Goal: Task Accomplishment & Management: Use online tool/utility

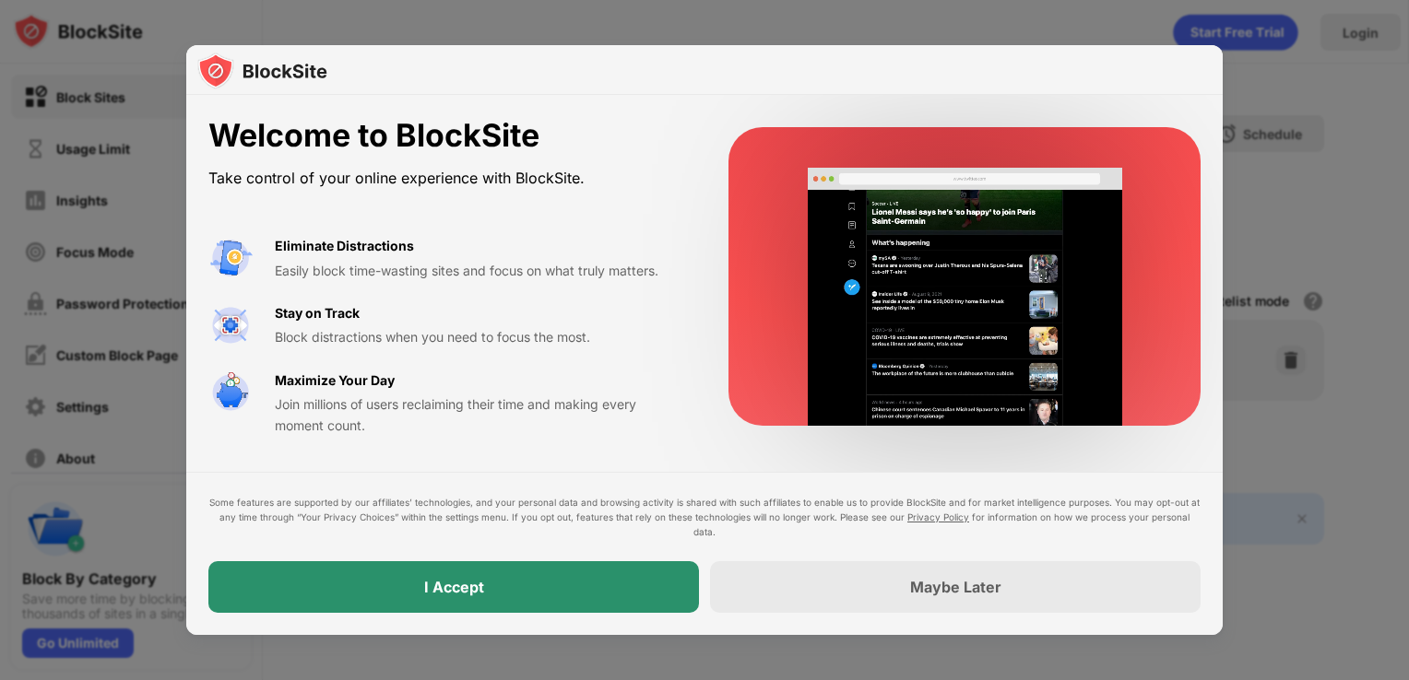
click at [473, 584] on div "I Accept" at bounding box center [454, 587] width 60 height 18
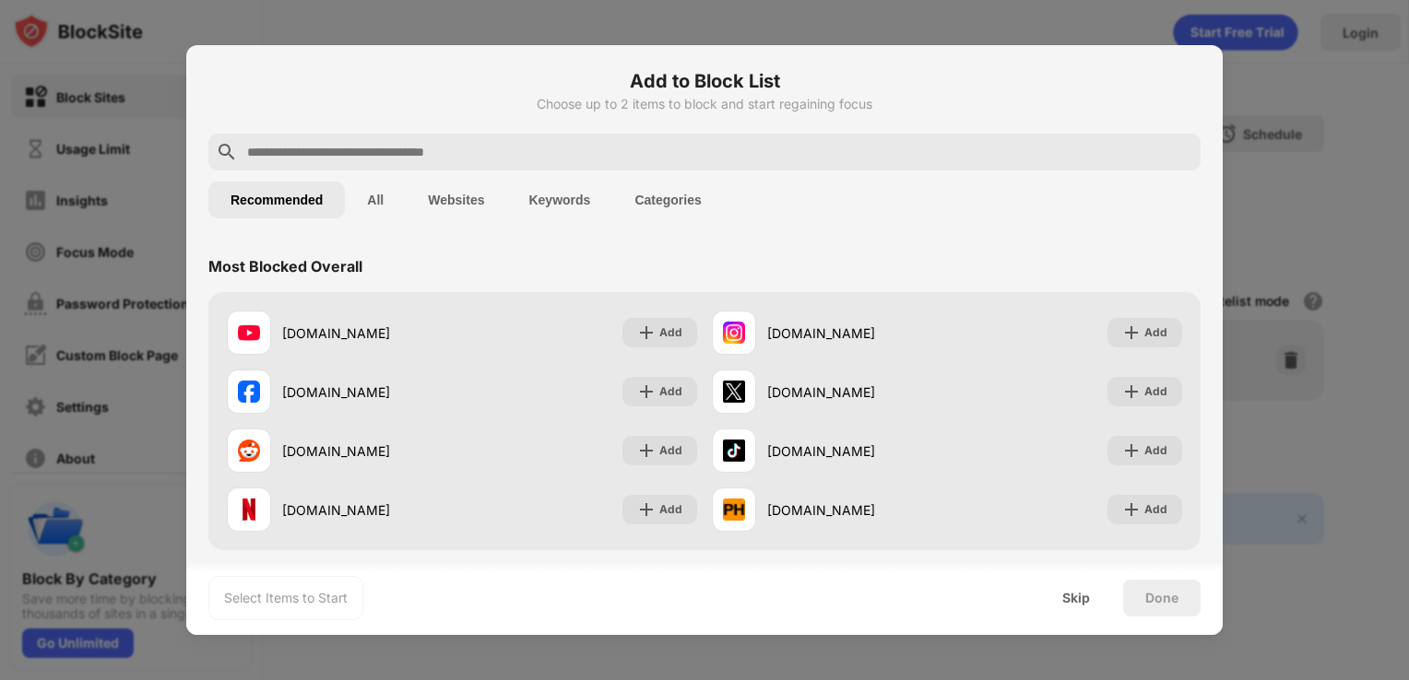
click at [541, 135] on div at bounding box center [704, 152] width 992 height 37
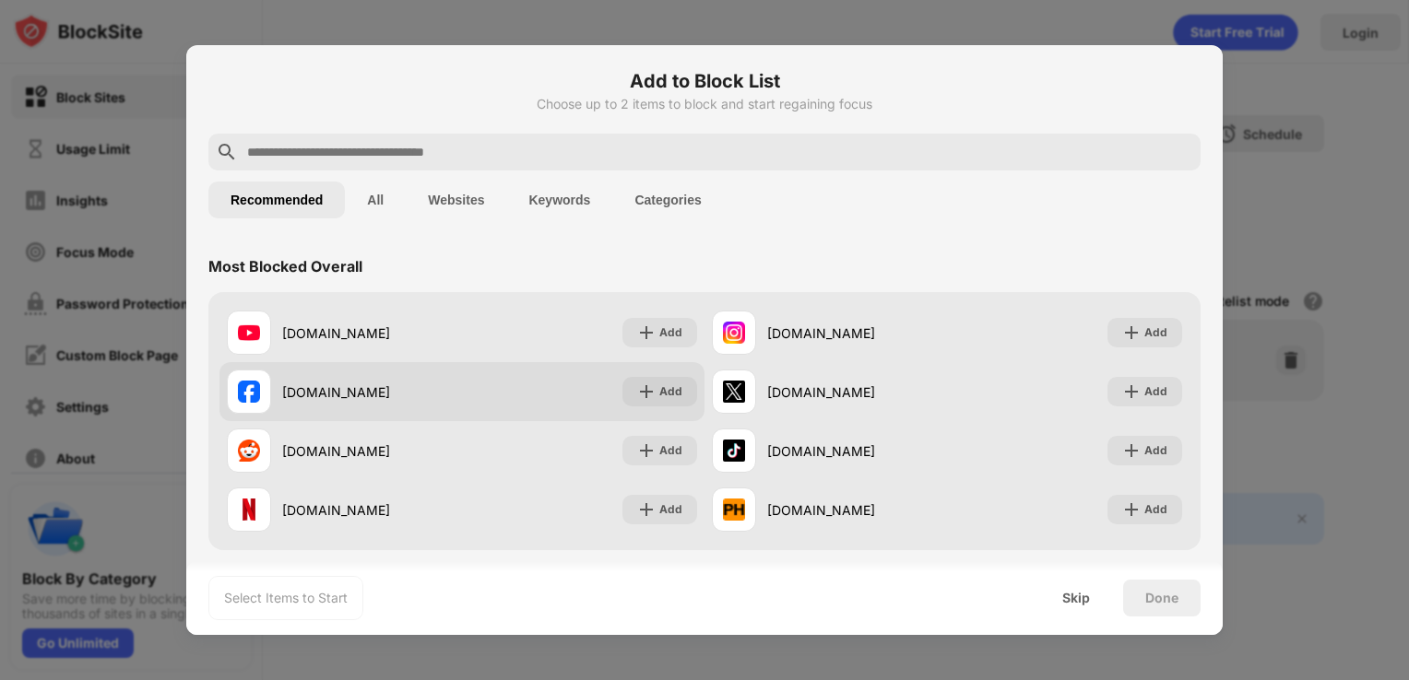
click at [387, 385] on div "[DOMAIN_NAME]" at bounding box center [372, 392] width 180 height 19
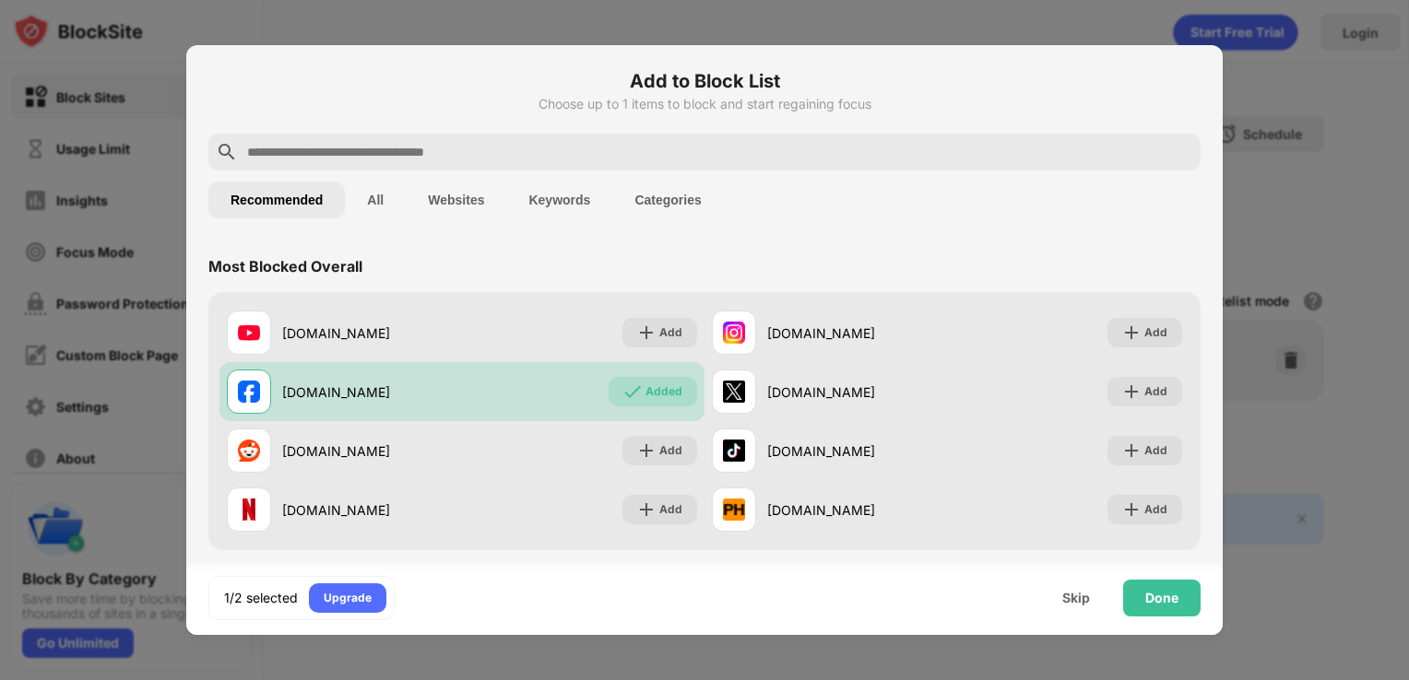
click at [630, 157] on input "text" at bounding box center [719, 152] width 948 height 22
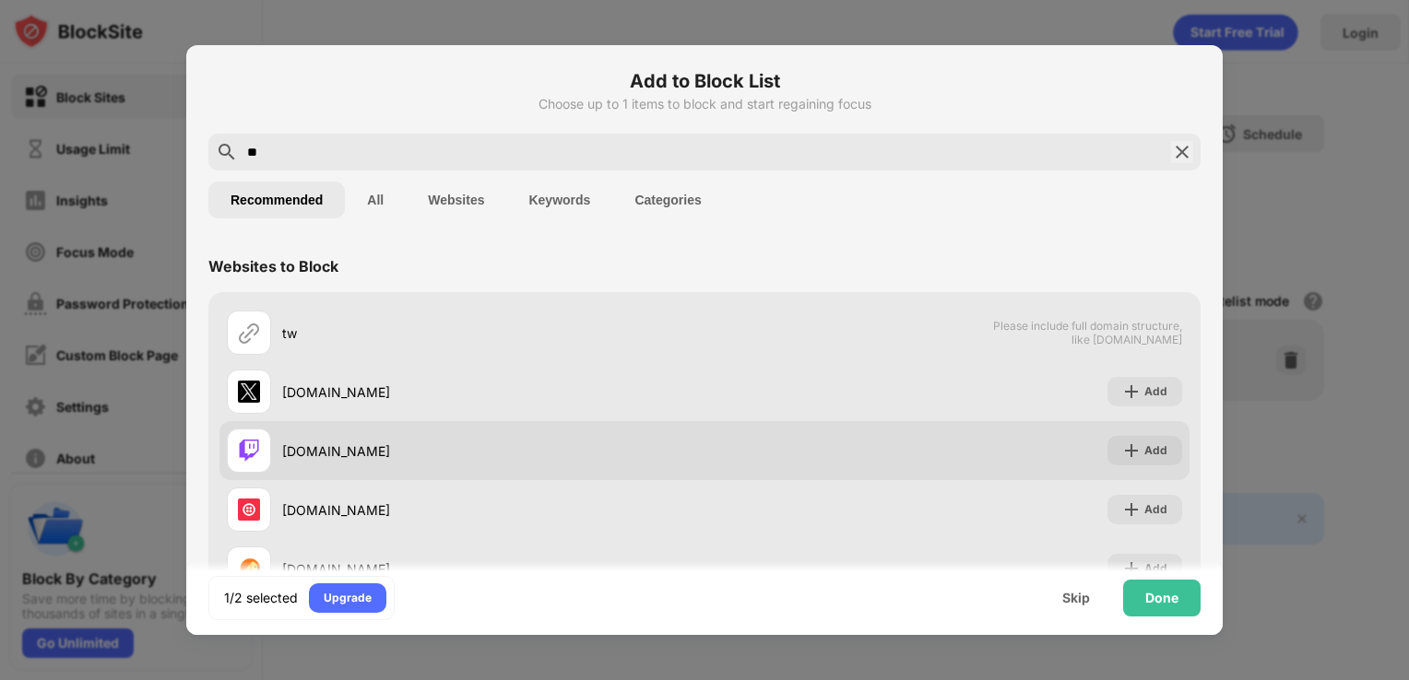
scroll to position [92, 0]
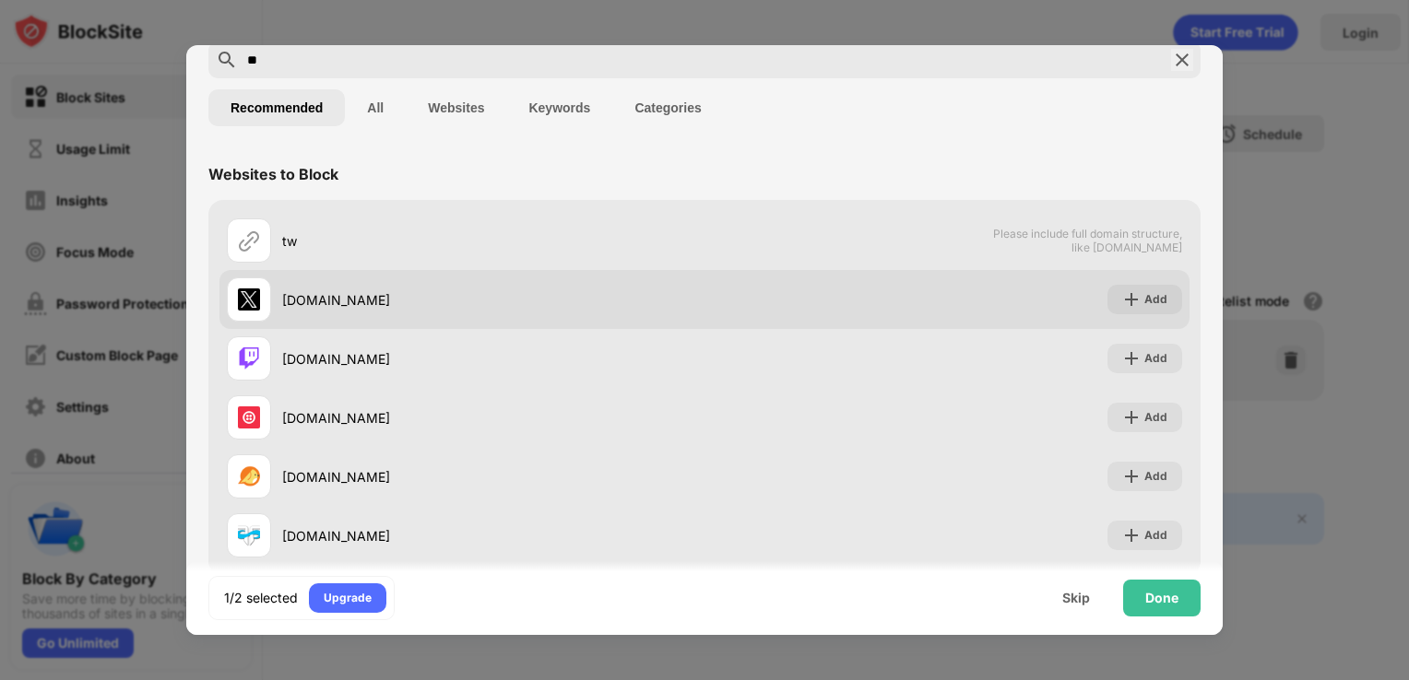
type input "**"
click at [424, 288] on div "[DOMAIN_NAME]" at bounding box center [466, 300] width 478 height 44
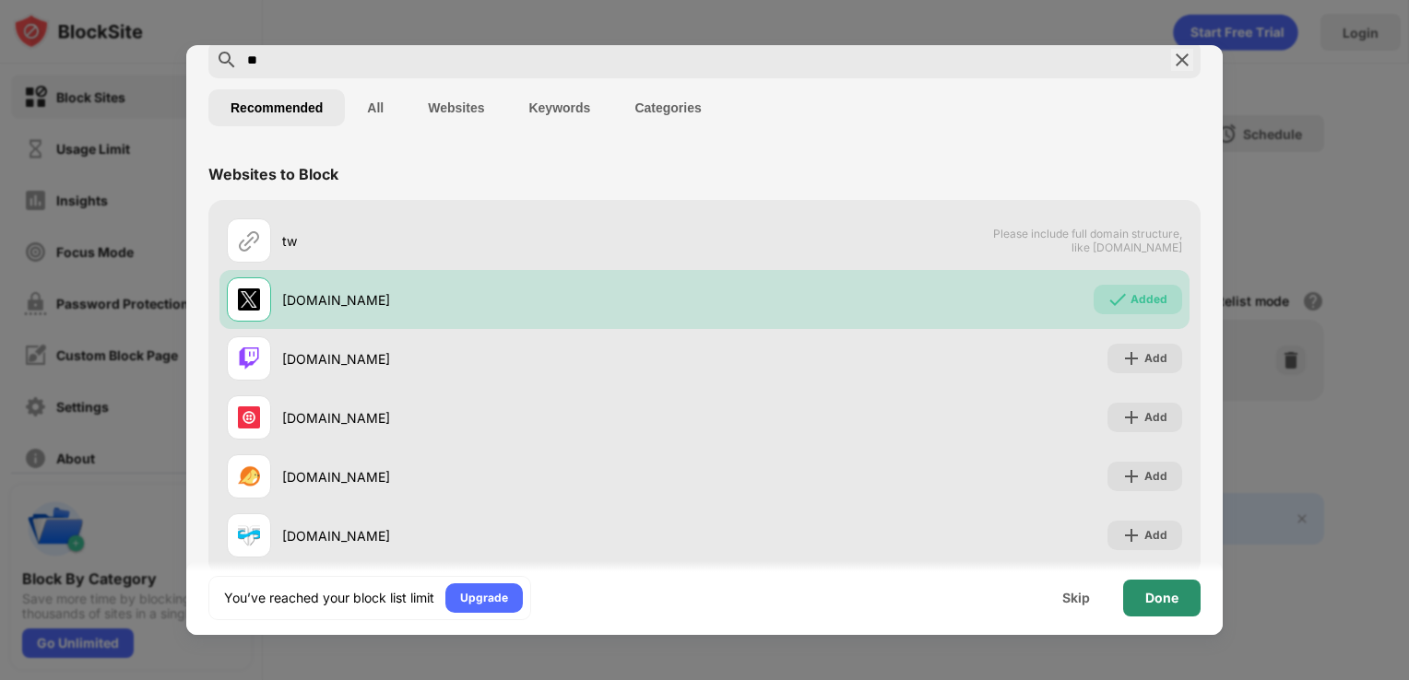
click at [1142, 603] on div "Done" at bounding box center [1161, 598] width 77 height 37
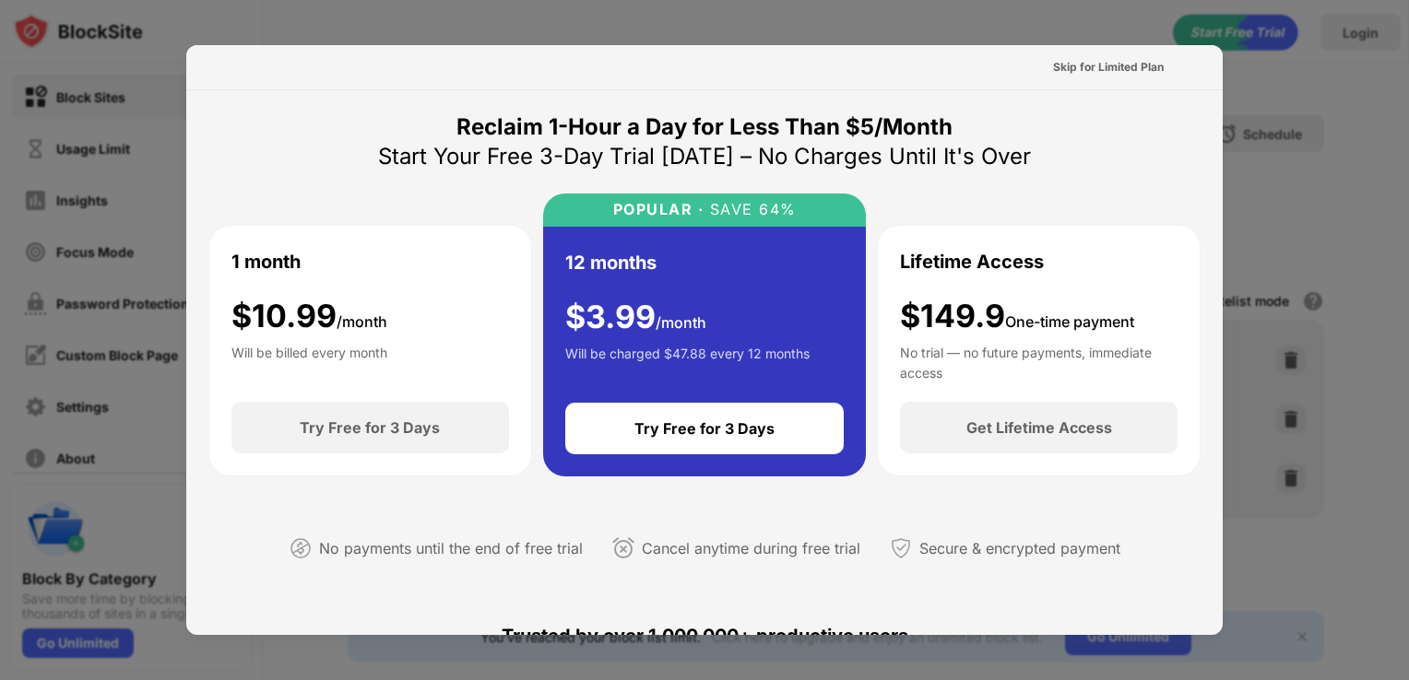
scroll to position [369, 0]
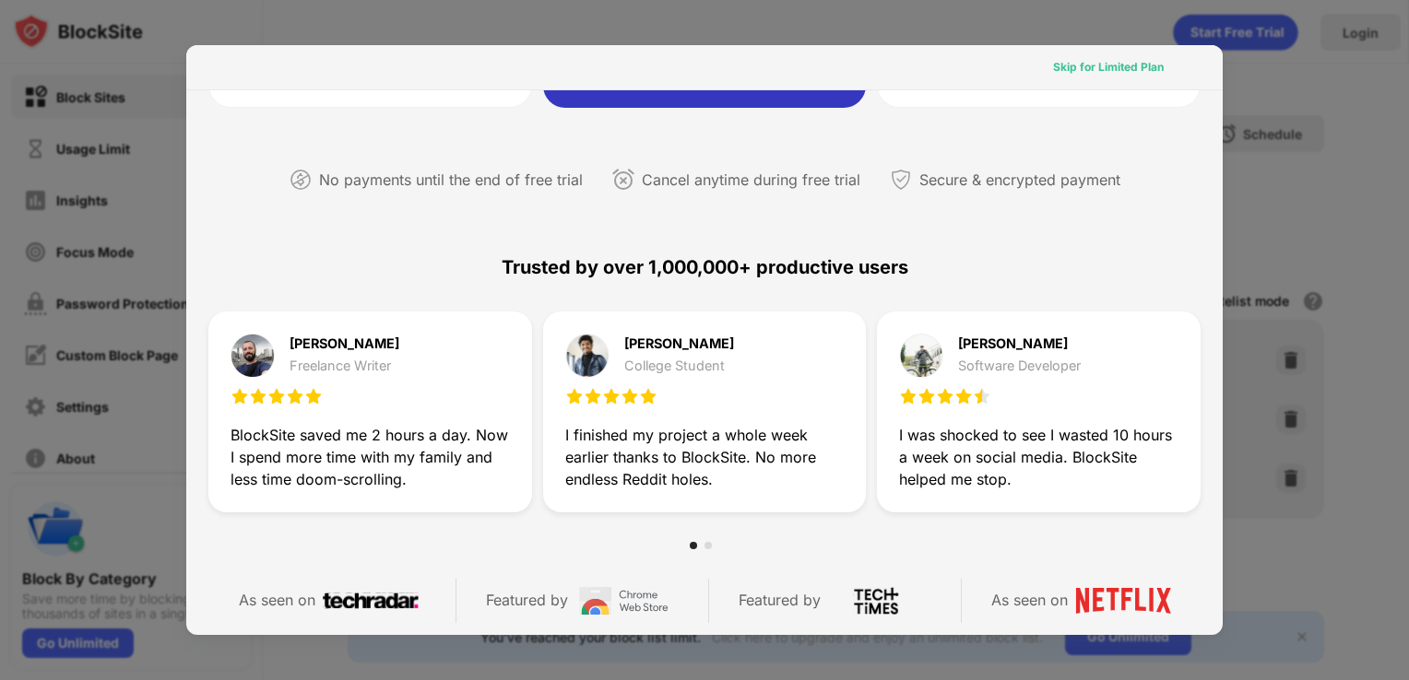
click at [1099, 59] on div "Skip for Limited Plan" at bounding box center [1108, 67] width 111 height 18
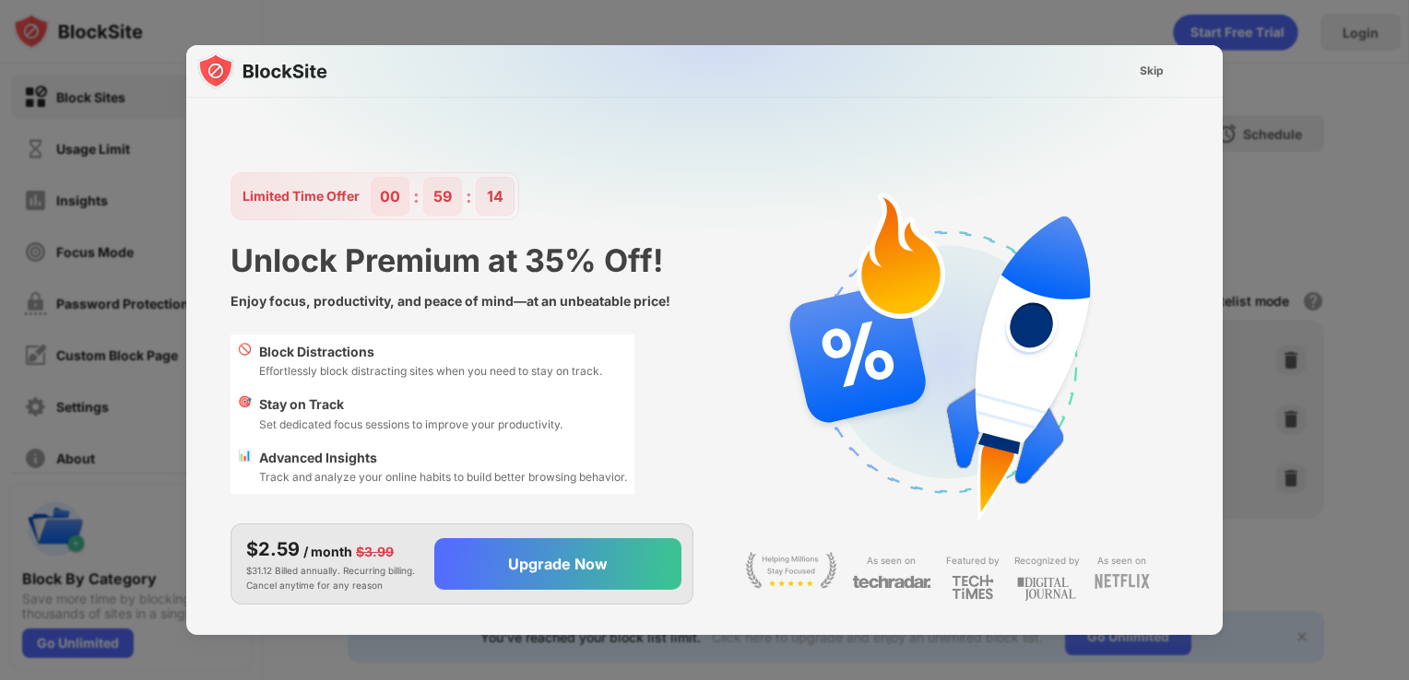
scroll to position [0, 0]
click at [1162, 69] on div "Skip" at bounding box center [1152, 71] width 24 height 18
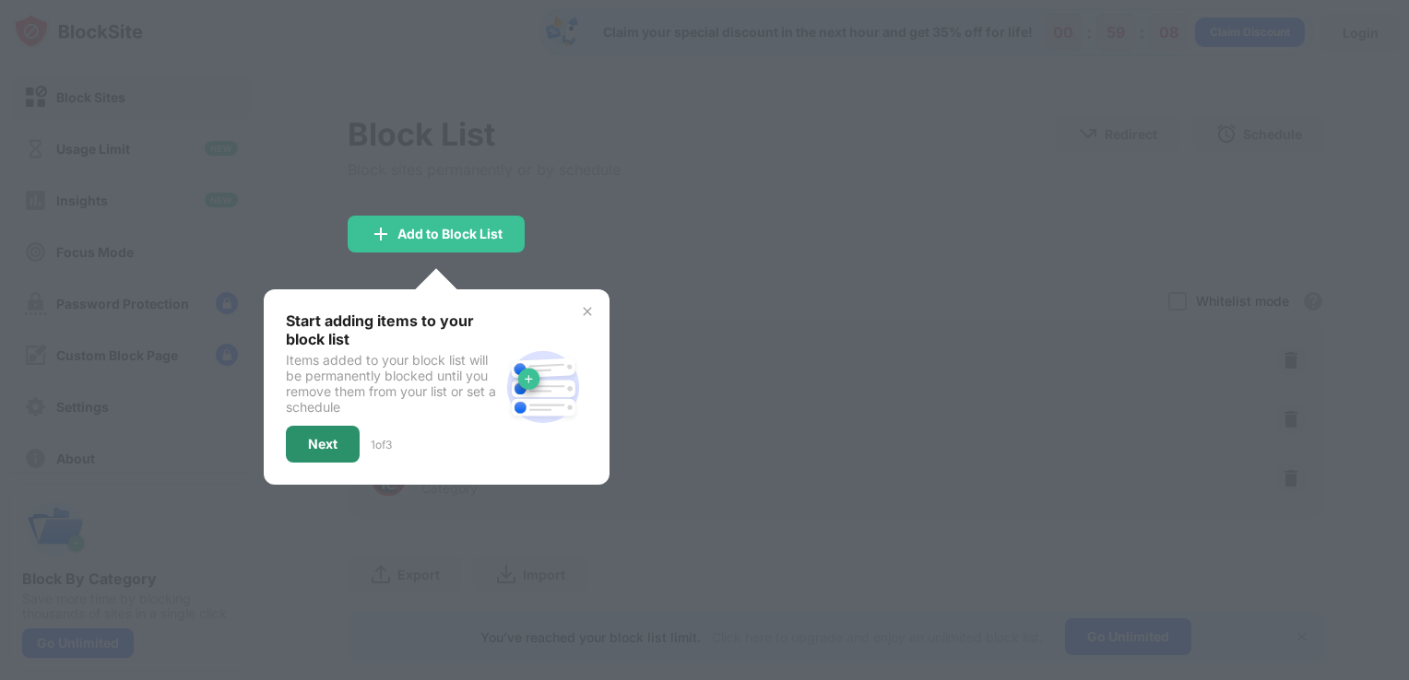
click at [321, 431] on div "Next" at bounding box center [323, 444] width 74 height 37
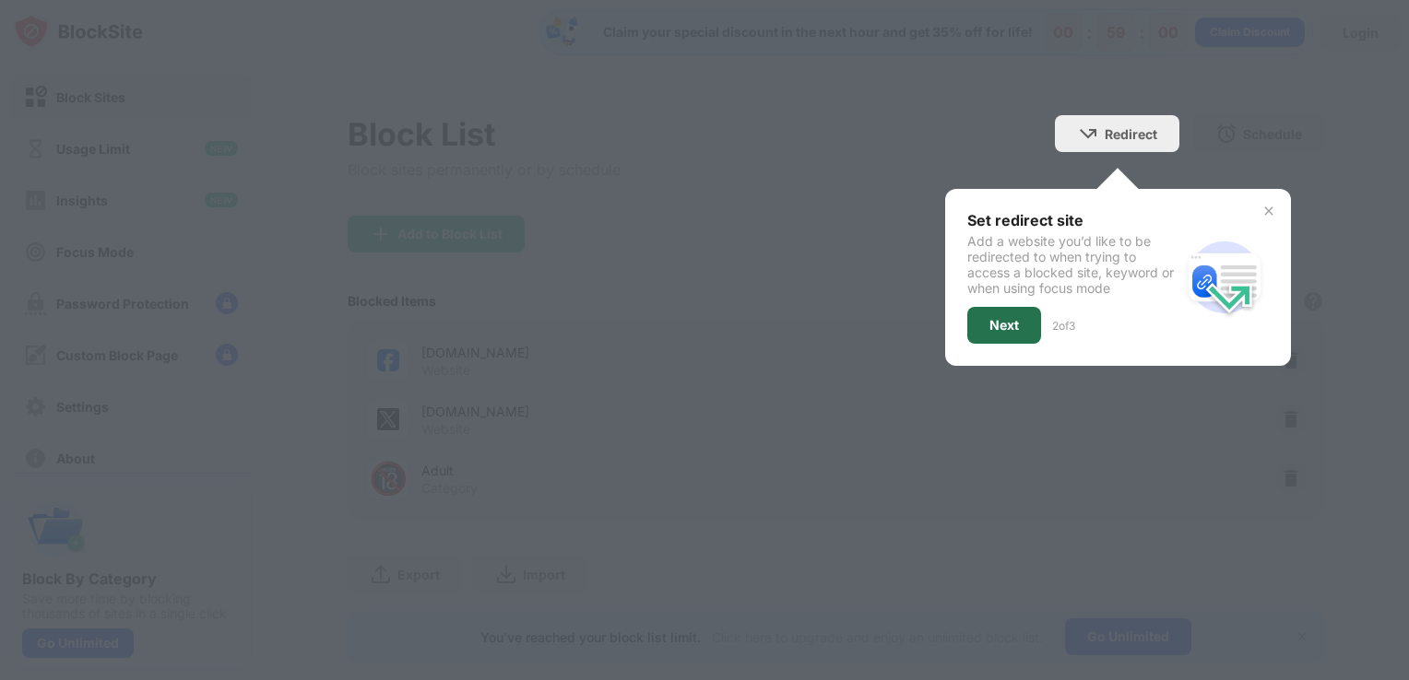
click at [994, 314] on div "Next" at bounding box center [1004, 325] width 74 height 37
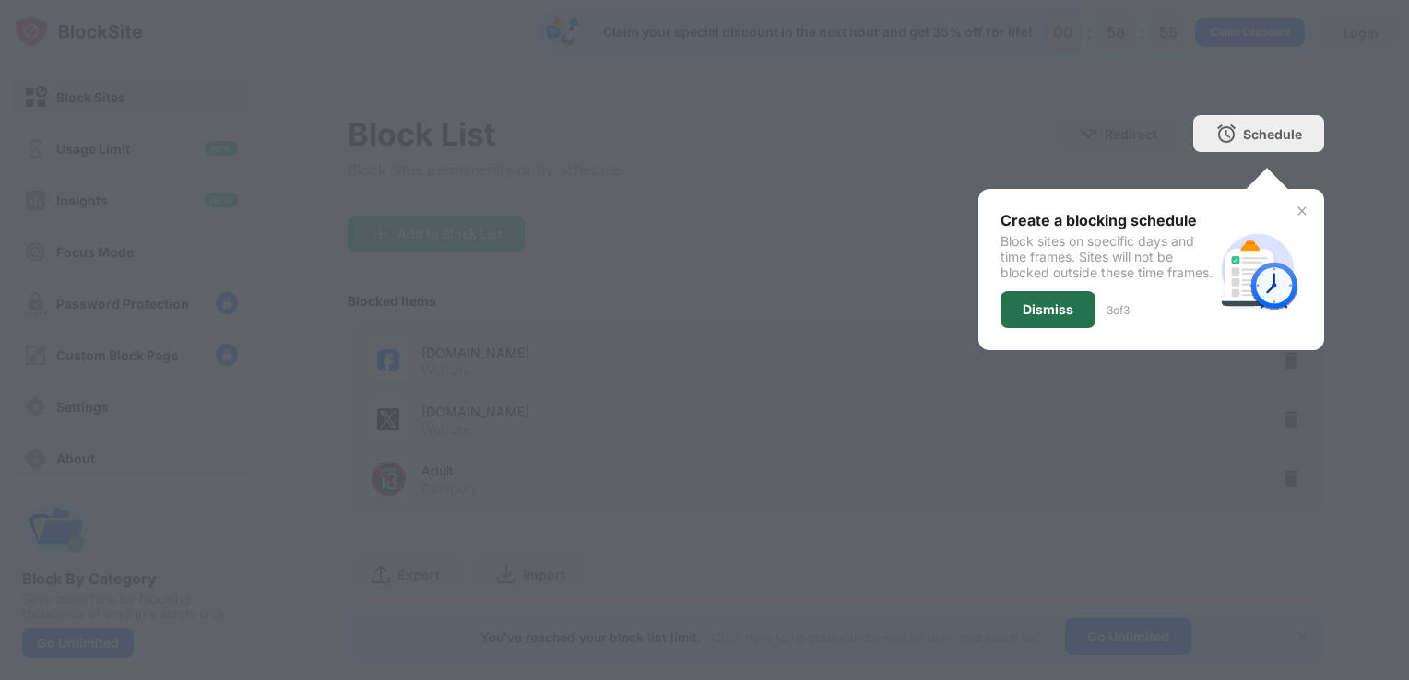
click at [1000, 328] on div "Dismiss" at bounding box center [1047, 309] width 95 height 37
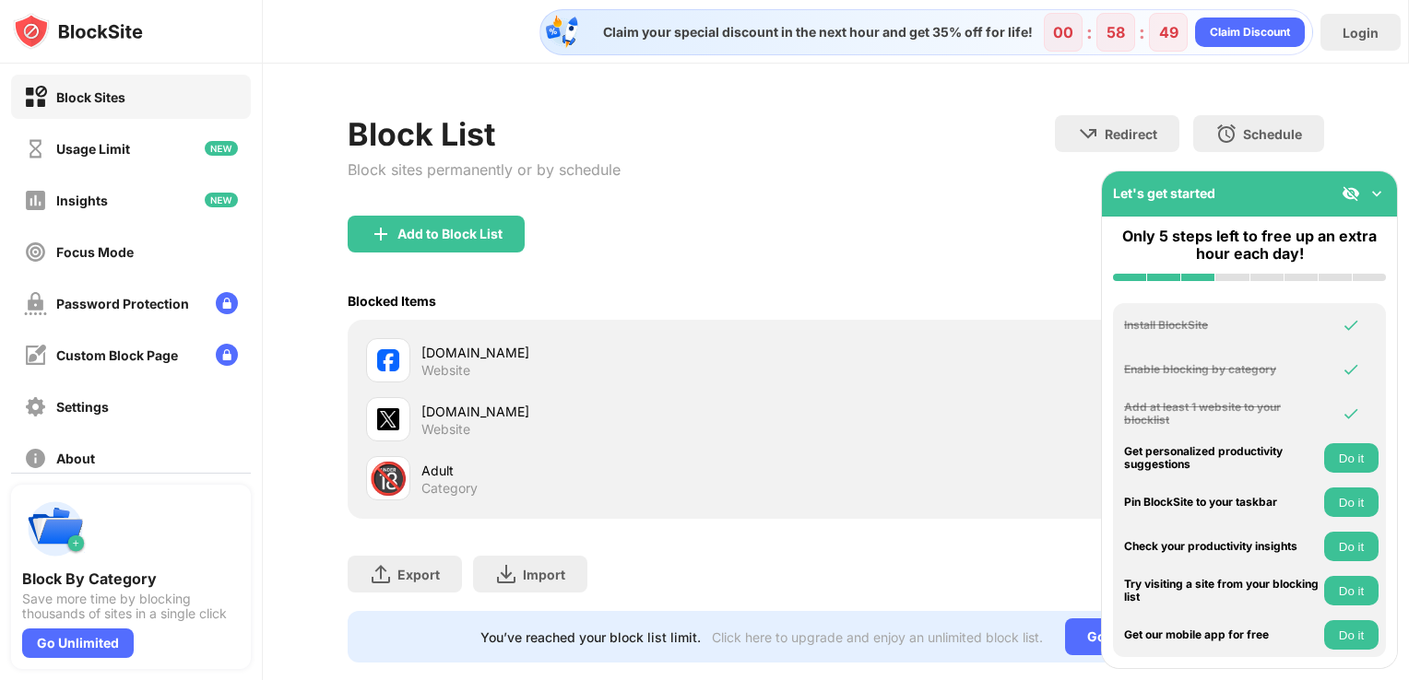
click at [468, 480] on div "Category" at bounding box center [449, 488] width 56 height 17
click at [1372, 197] on img at bounding box center [1376, 193] width 18 height 18
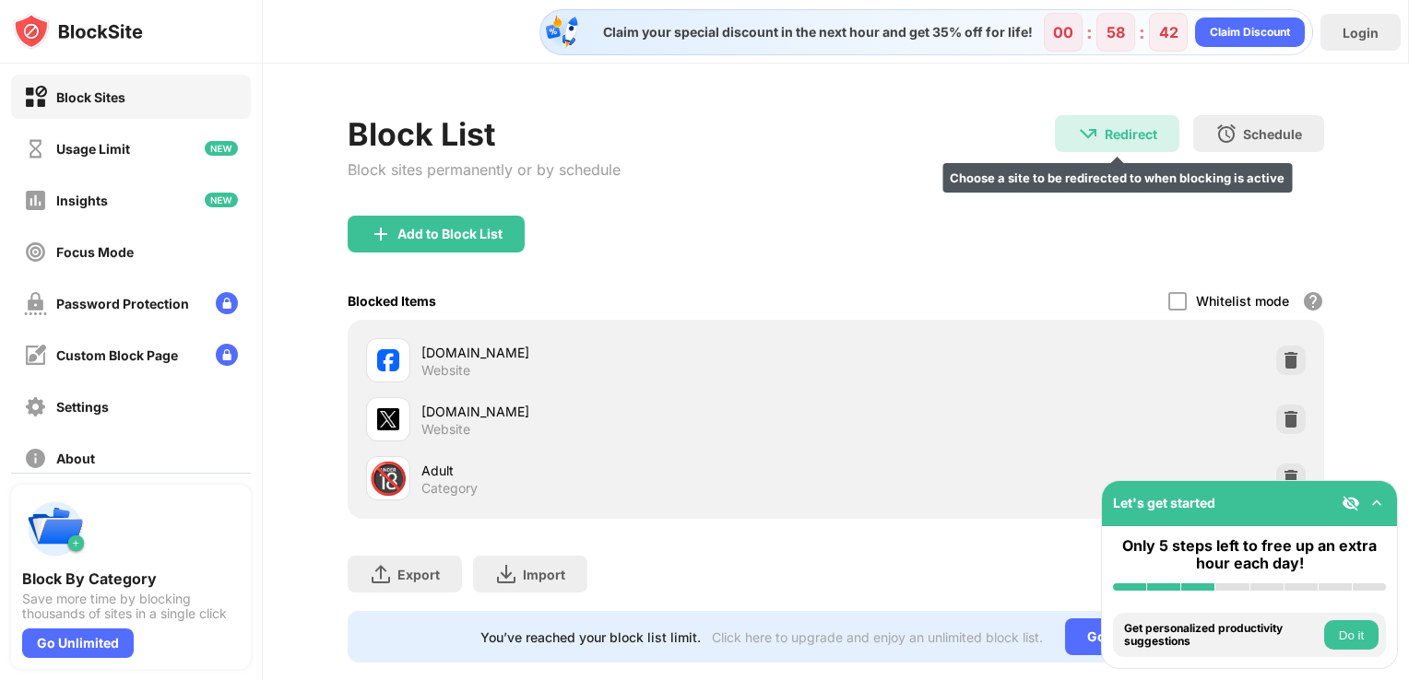
click at [1082, 138] on img at bounding box center [1088, 134] width 22 height 22
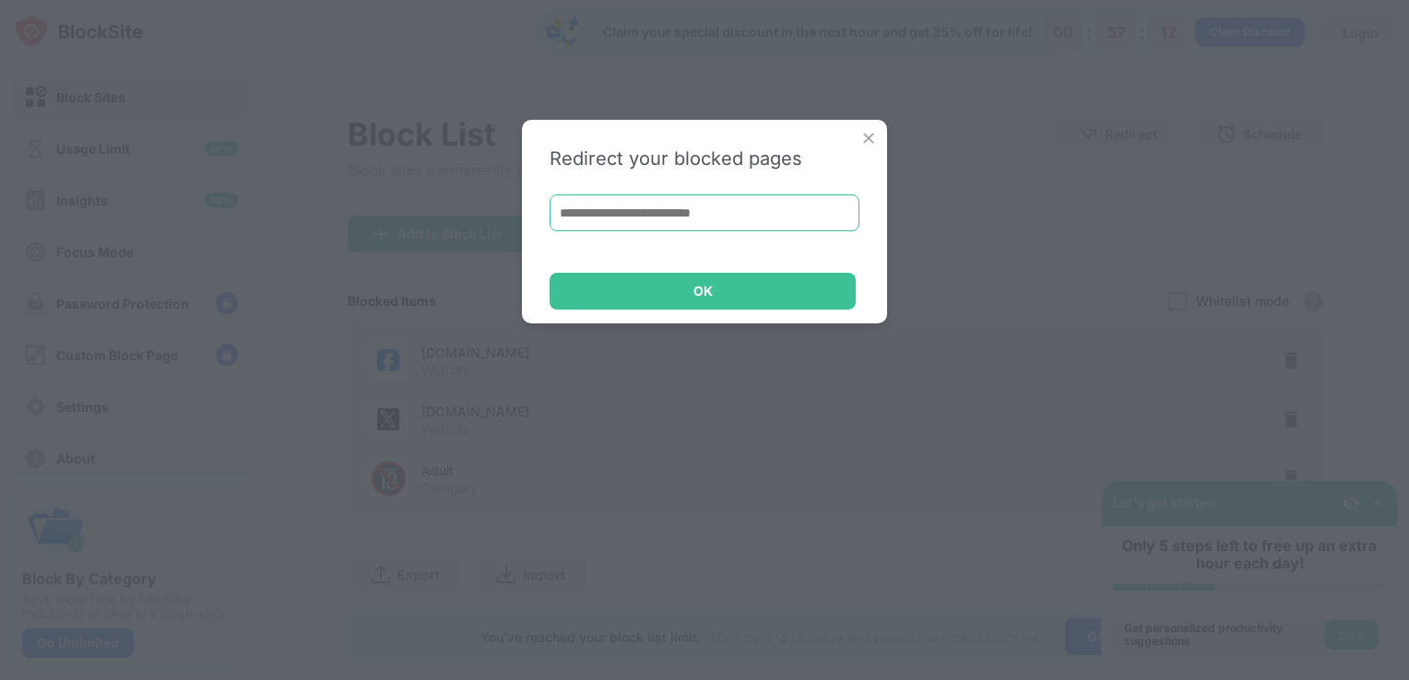
click at [752, 212] on input at bounding box center [705, 213] width 310 height 37
paste input "**********"
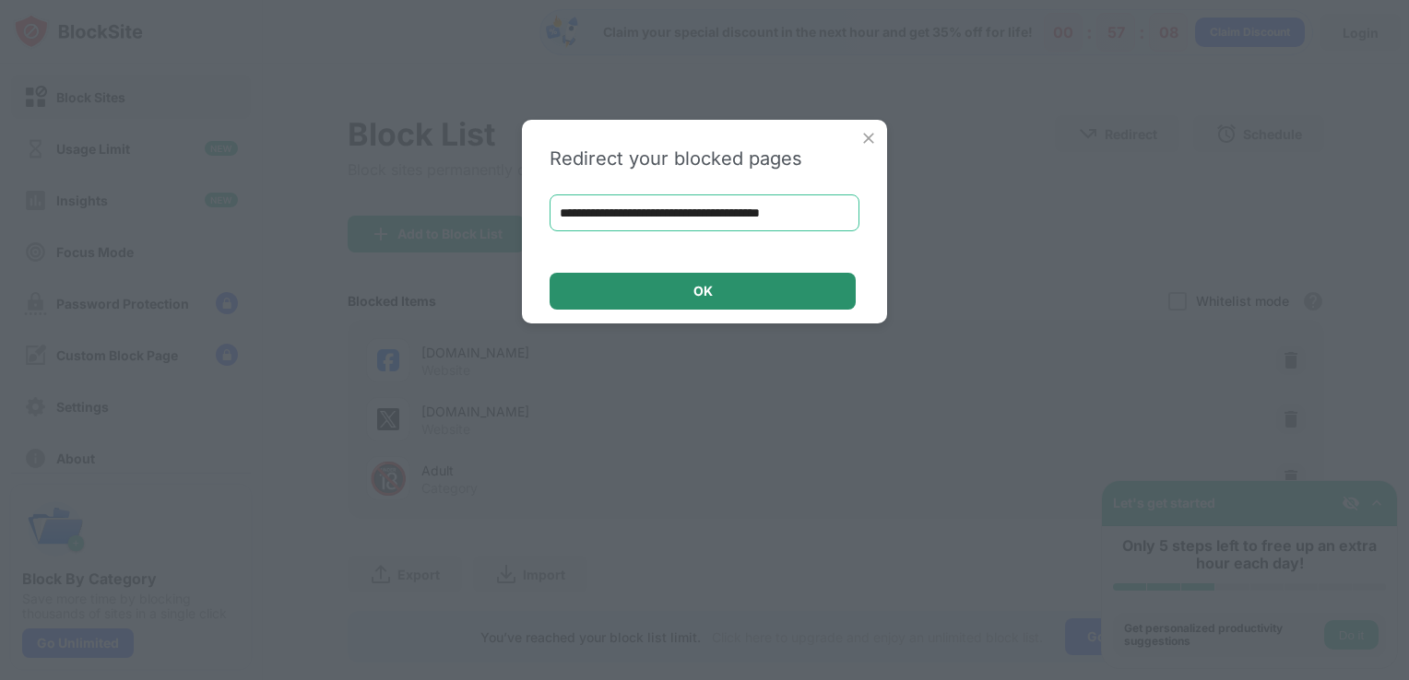
type input "**********"
click at [768, 284] on div "OK" at bounding box center [703, 291] width 306 height 37
